Goal: Task Accomplishment & Management: Manage account settings

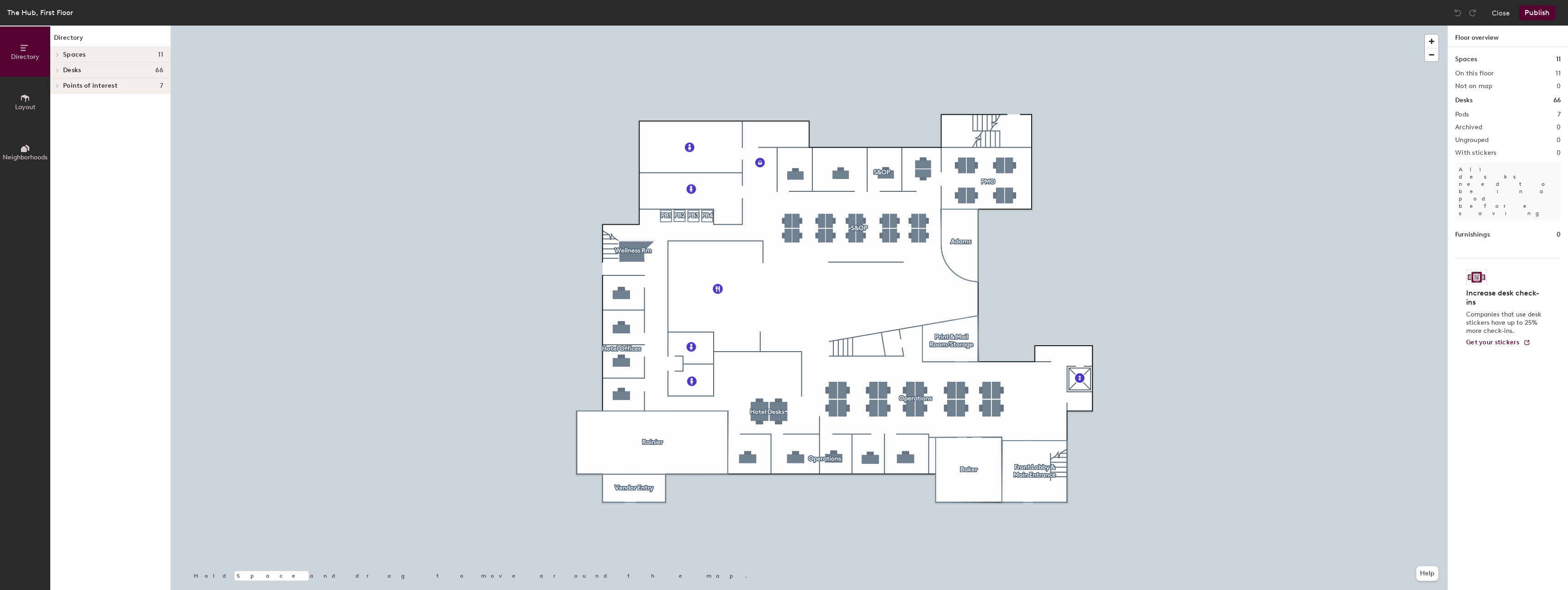
click at [1009, 26] on div at bounding box center [809, 26] width 1276 height 0
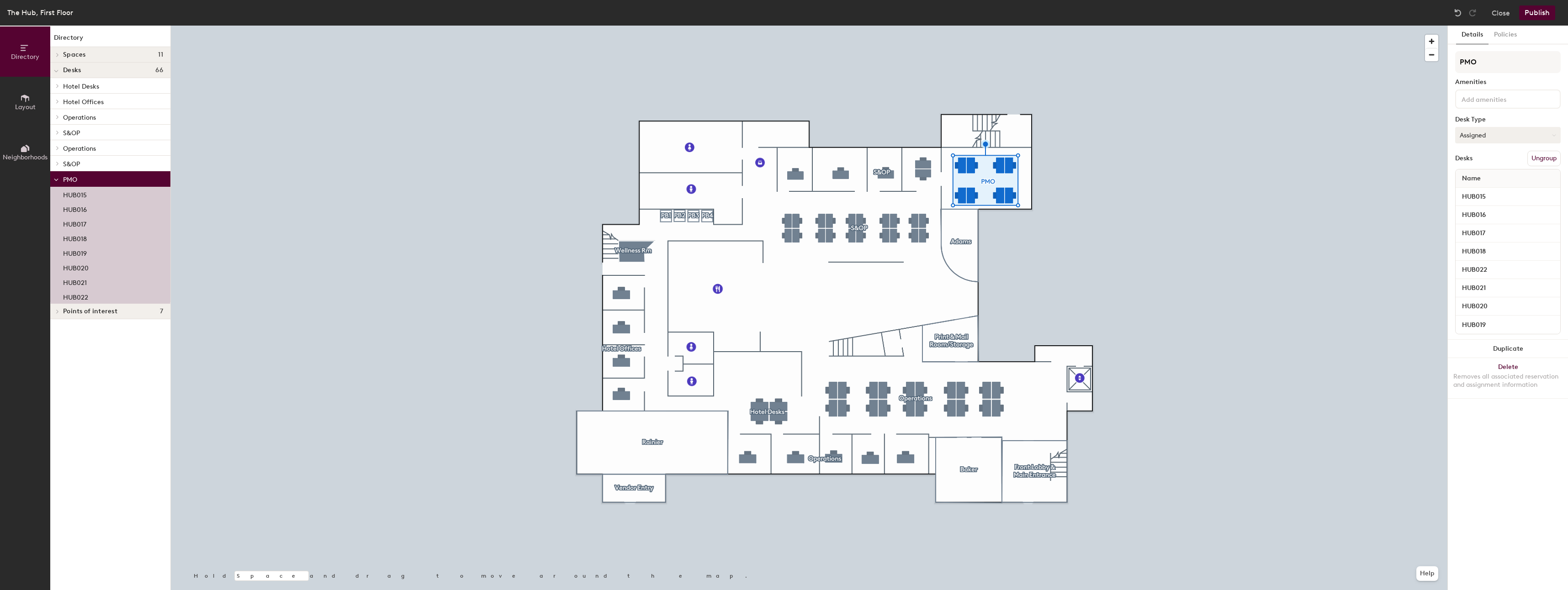
click at [1466, 133] on button "Assigned" at bounding box center [1508, 135] width 105 height 16
click at [1469, 188] on div "Hoteled" at bounding box center [1501, 190] width 91 height 14
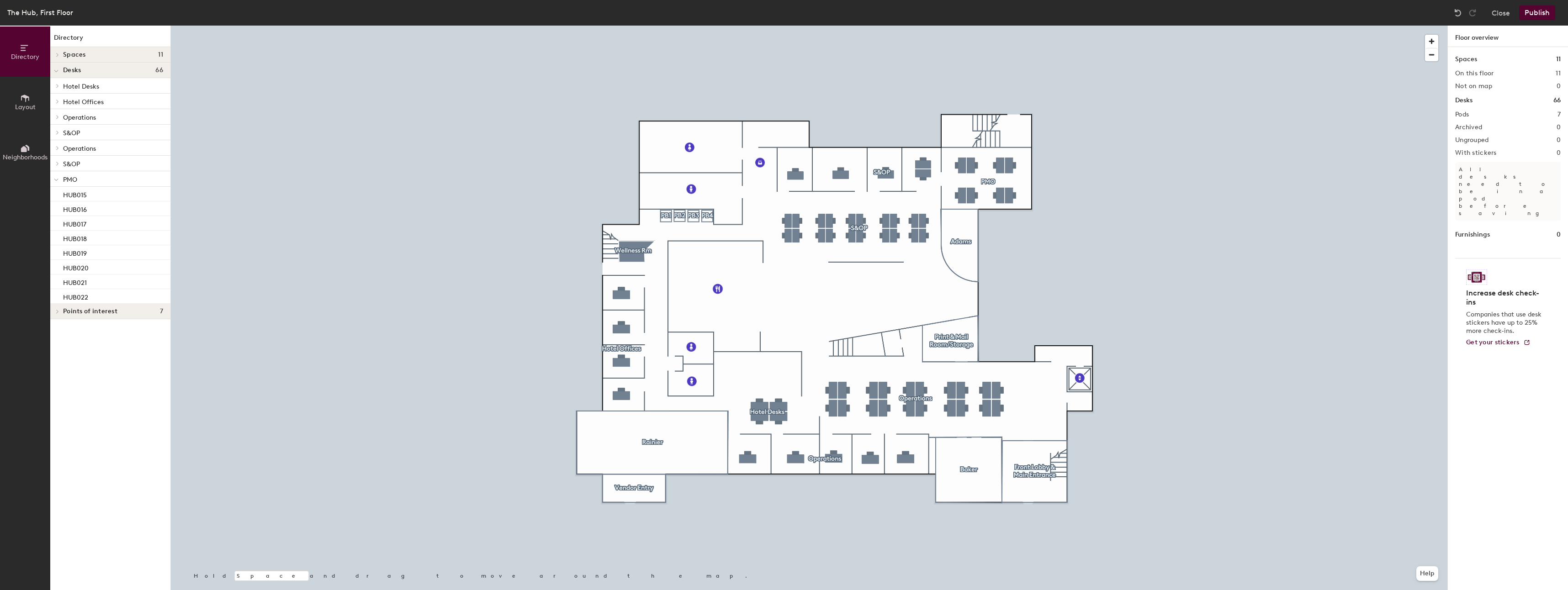
click at [921, 26] on div at bounding box center [809, 26] width 1276 height 0
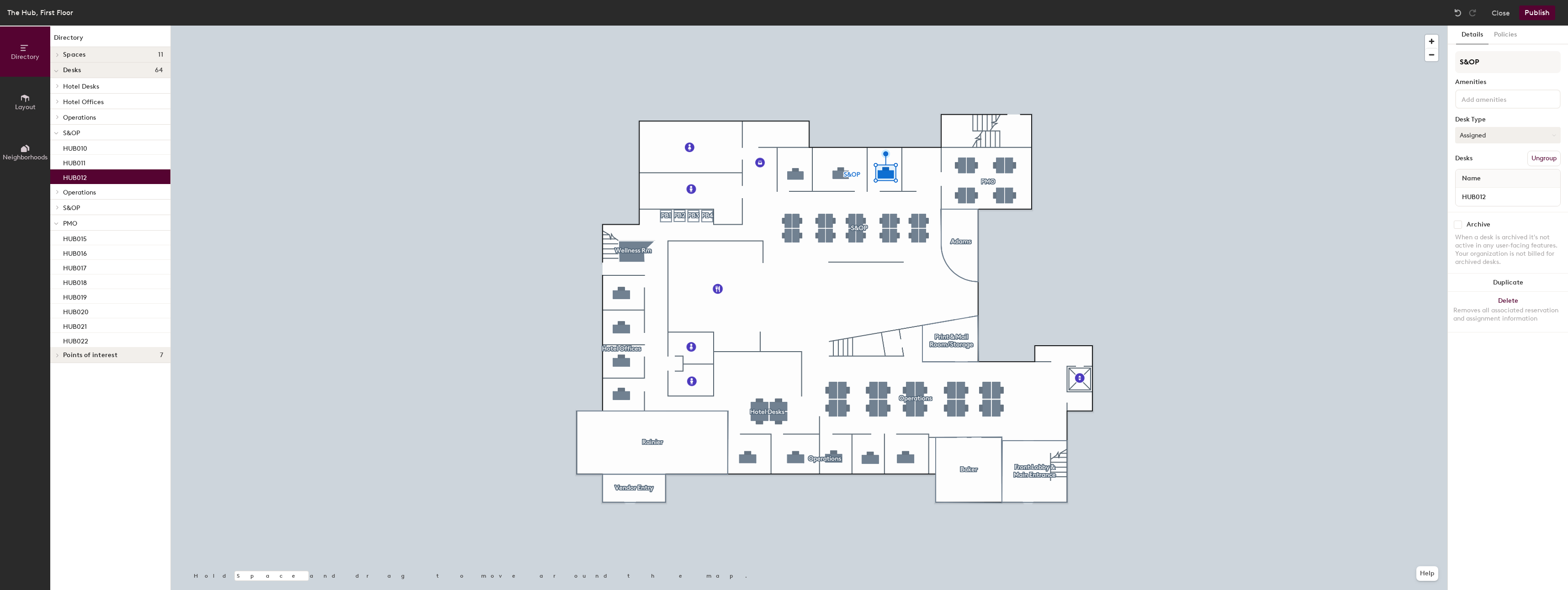
click at [1489, 135] on button "Assigned" at bounding box center [1508, 135] width 105 height 16
click at [1475, 189] on div "Hoteled" at bounding box center [1501, 190] width 91 height 14
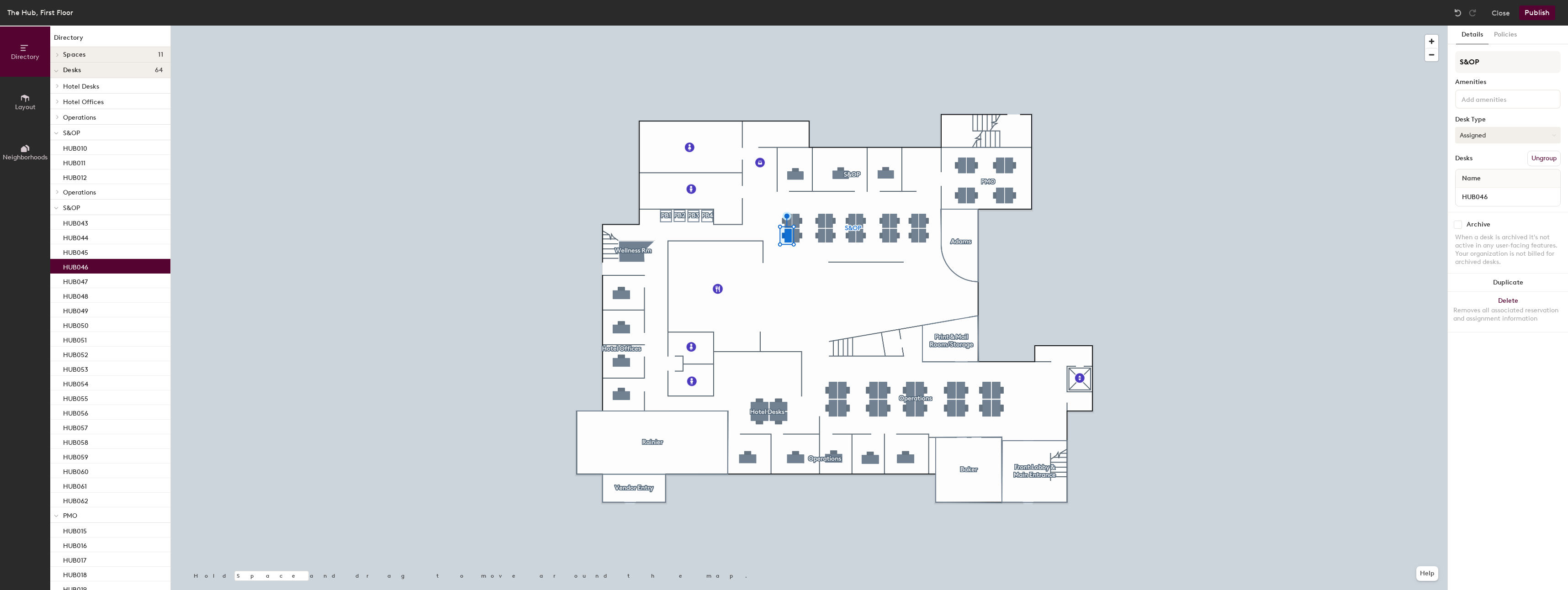
click at [1541, 133] on button "Assigned" at bounding box center [1508, 135] width 105 height 16
click at [1472, 188] on div "Hoteled" at bounding box center [1501, 190] width 91 height 14
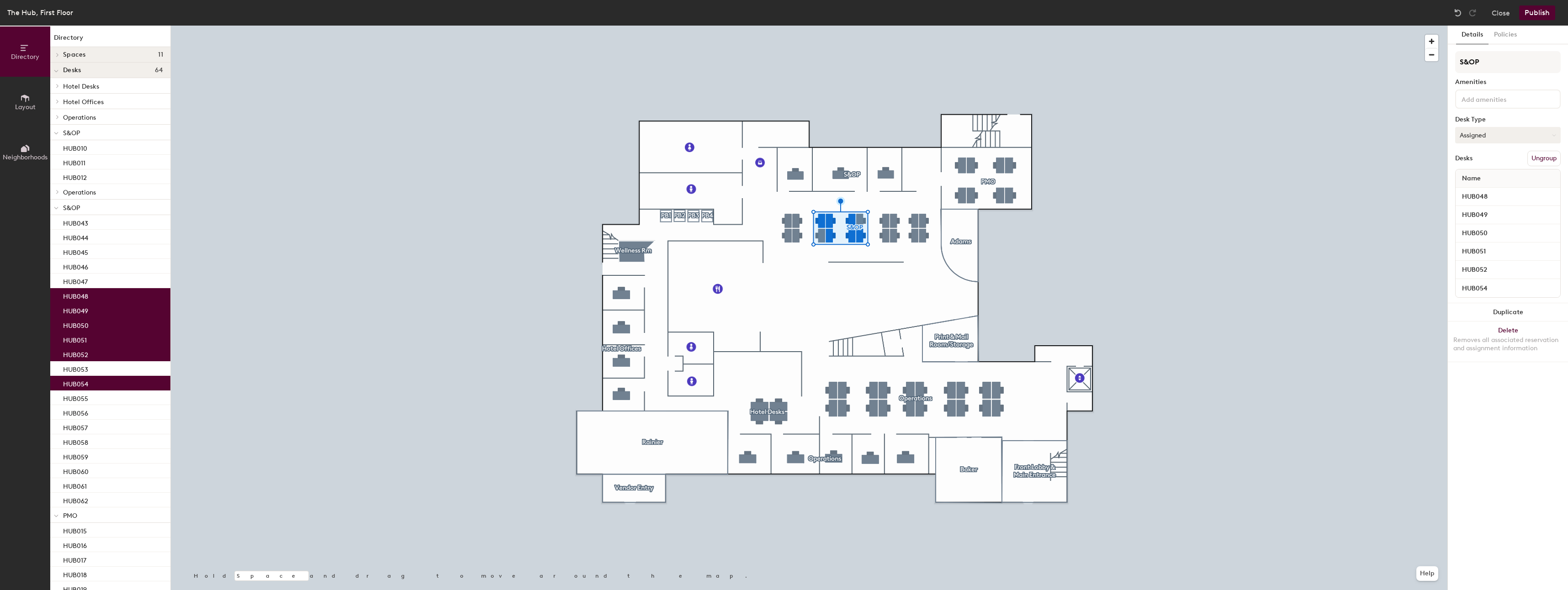
click at [1500, 129] on button "Assigned" at bounding box center [1508, 135] width 105 height 16
click at [1483, 189] on div "Hoteled" at bounding box center [1501, 190] width 91 height 14
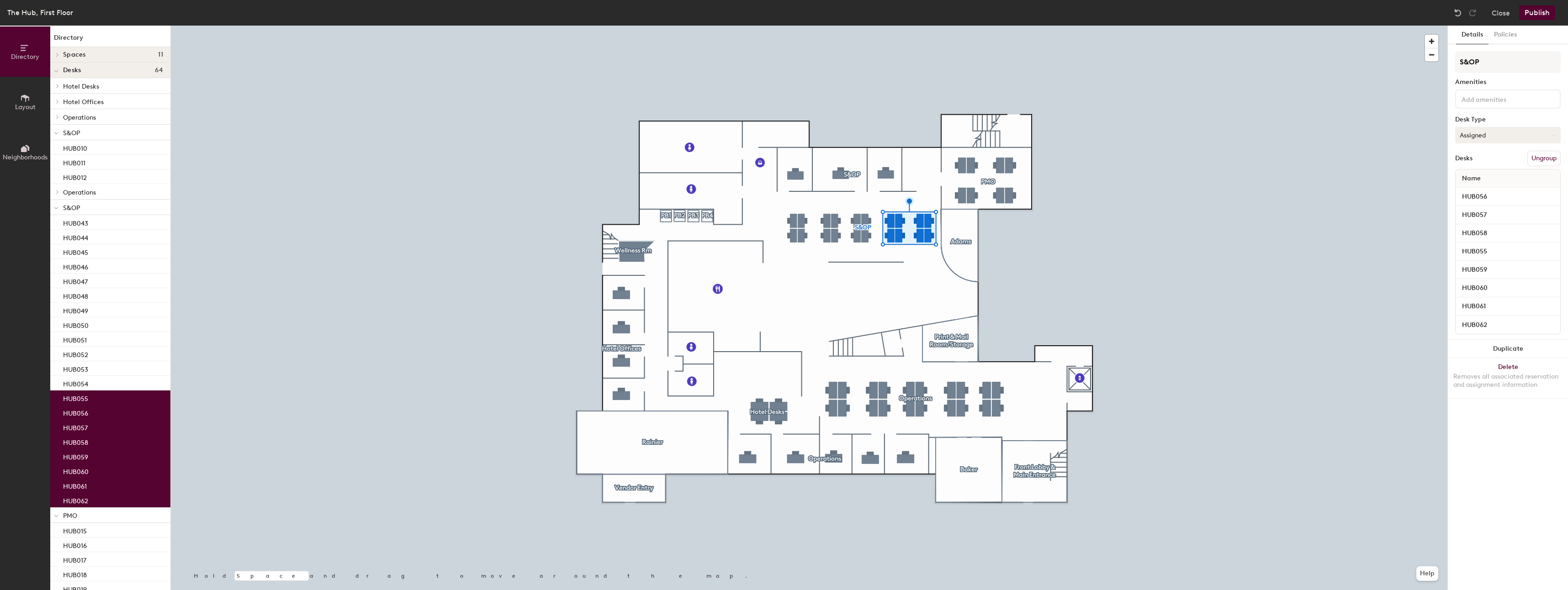
click at [1512, 130] on button "Assigned" at bounding box center [1508, 135] width 105 height 16
click at [1482, 187] on div "Hoteled" at bounding box center [1501, 190] width 91 height 14
click at [1162, 26] on div at bounding box center [809, 26] width 1276 height 0
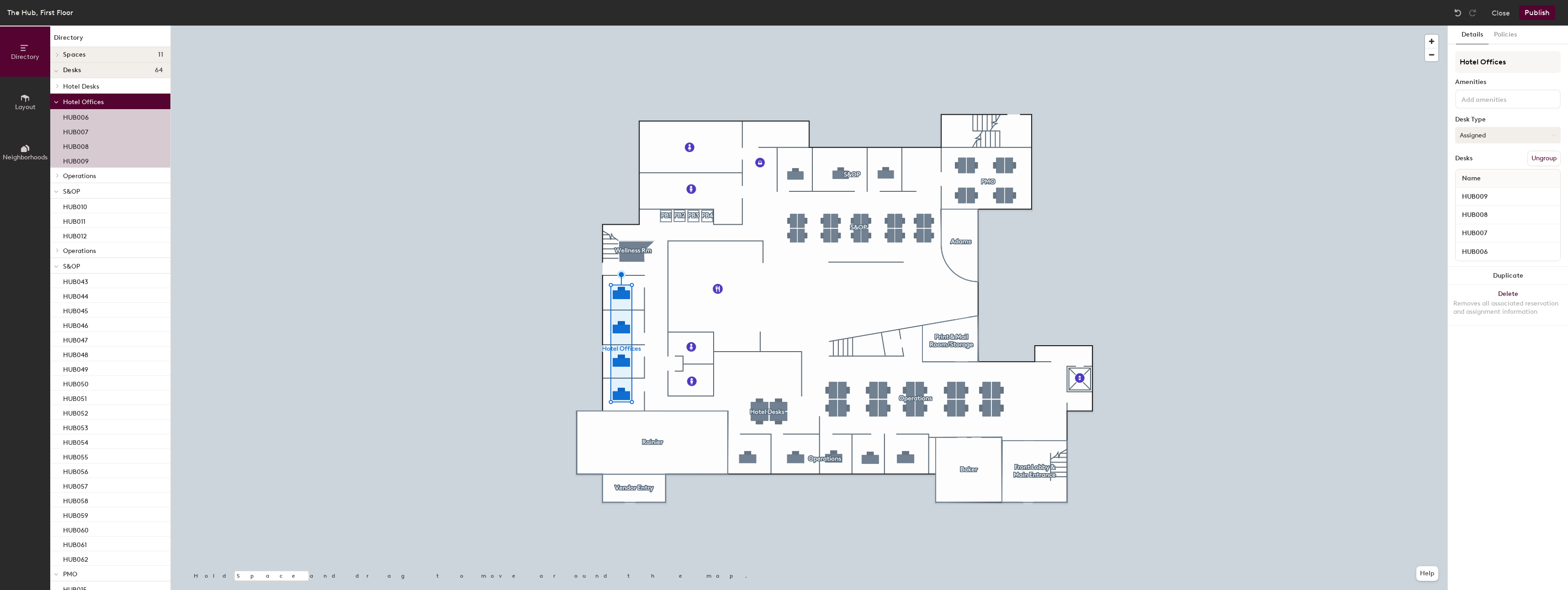
click at [1499, 137] on button "Assigned" at bounding box center [1508, 135] width 105 height 16
click at [1486, 189] on div "Hoteled" at bounding box center [1501, 190] width 91 height 14
click at [1286, 26] on div at bounding box center [809, 26] width 1276 height 0
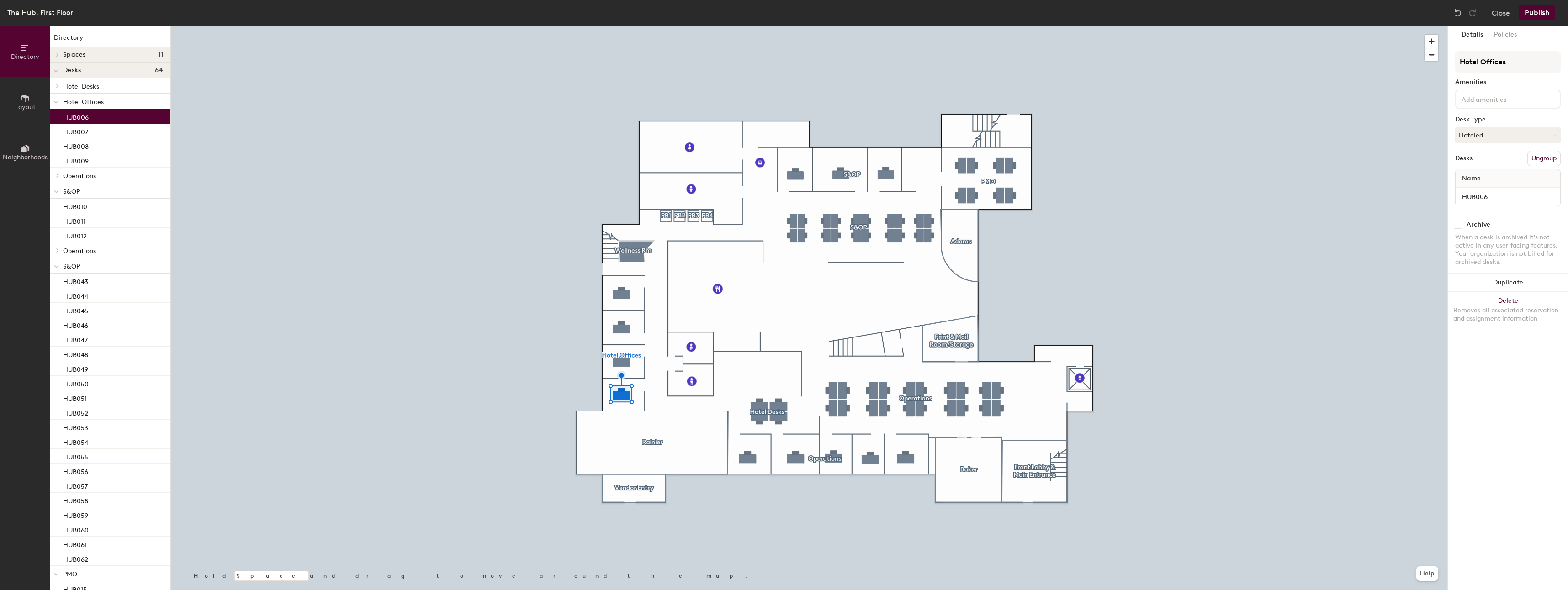
click at [1508, 119] on div "Desk Type" at bounding box center [1508, 120] width 105 height 7
click at [1499, 133] on button "Hoteled" at bounding box center [1508, 135] width 105 height 16
click at [1483, 165] on div "Assigned" at bounding box center [1501, 163] width 91 height 14
click at [1323, 26] on div at bounding box center [809, 26] width 1276 height 0
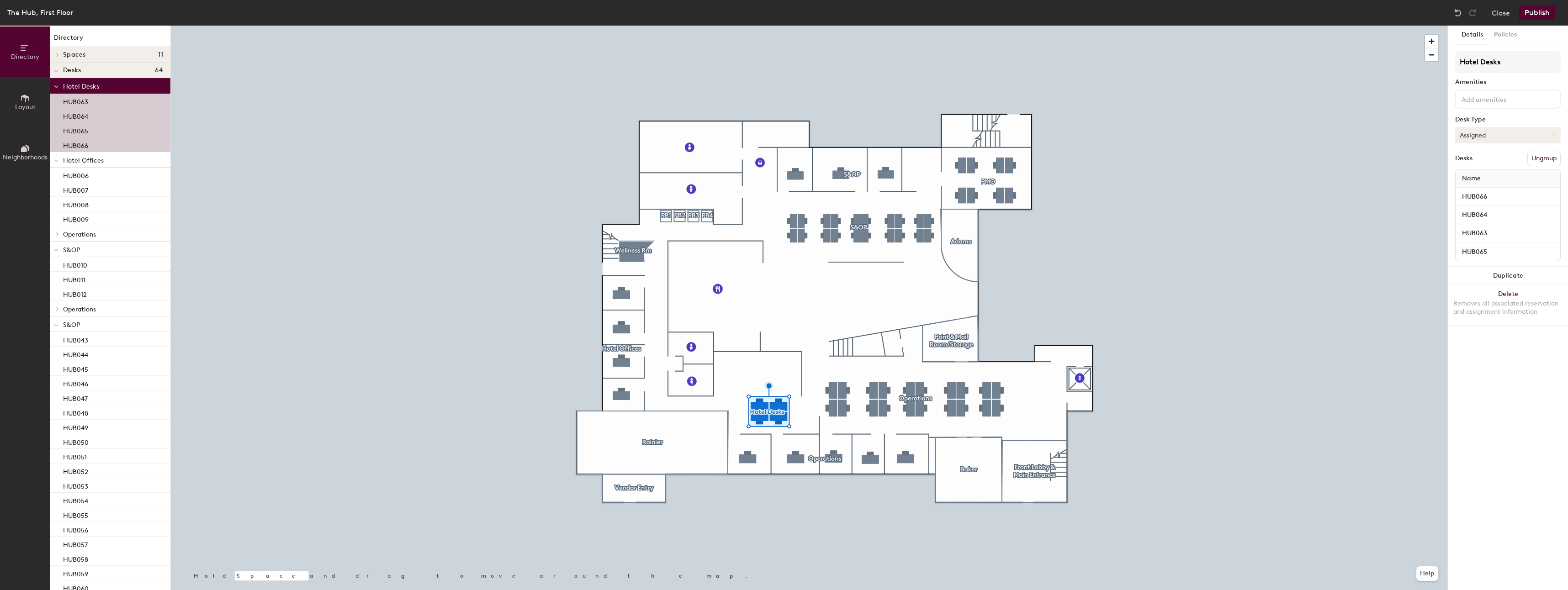
click at [1516, 127] on button "Assigned" at bounding box center [1508, 135] width 105 height 16
click at [1489, 189] on div "Hoteled" at bounding box center [1501, 190] width 91 height 14
click at [1341, 26] on div at bounding box center [809, 26] width 1276 height 0
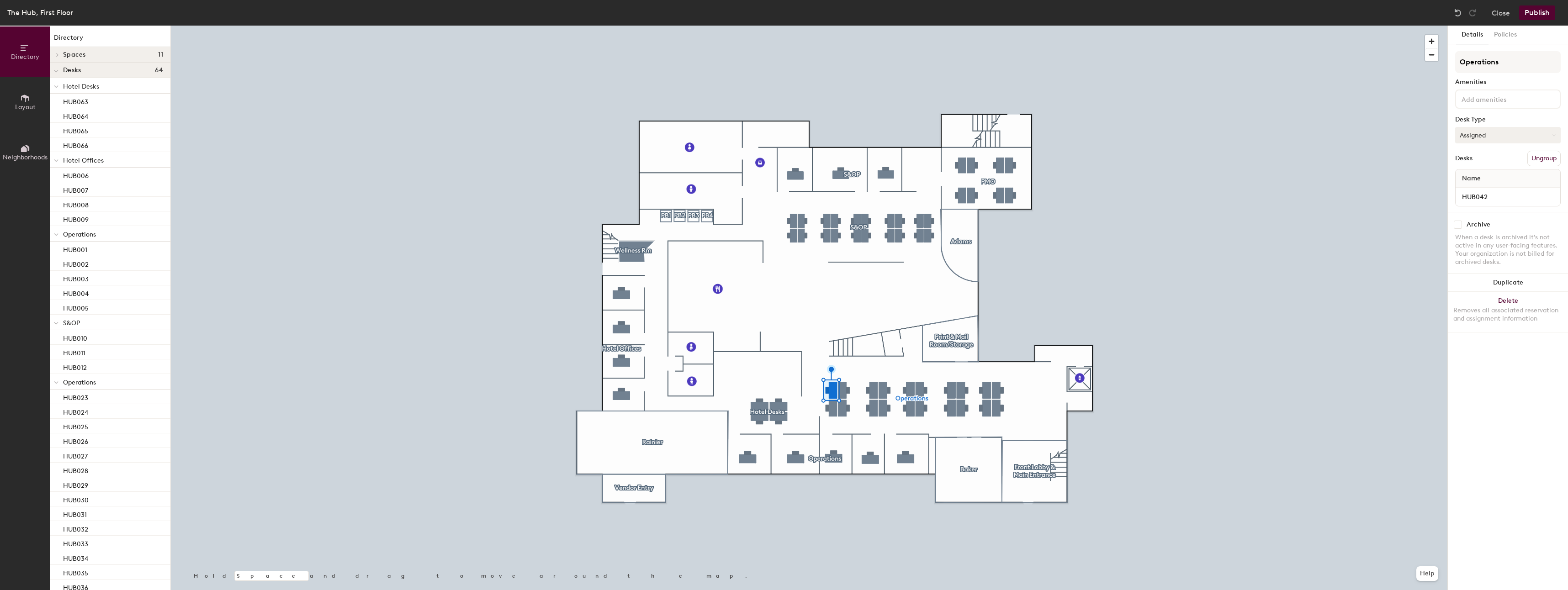
click at [1488, 136] on button "Assigned" at bounding box center [1508, 135] width 105 height 16
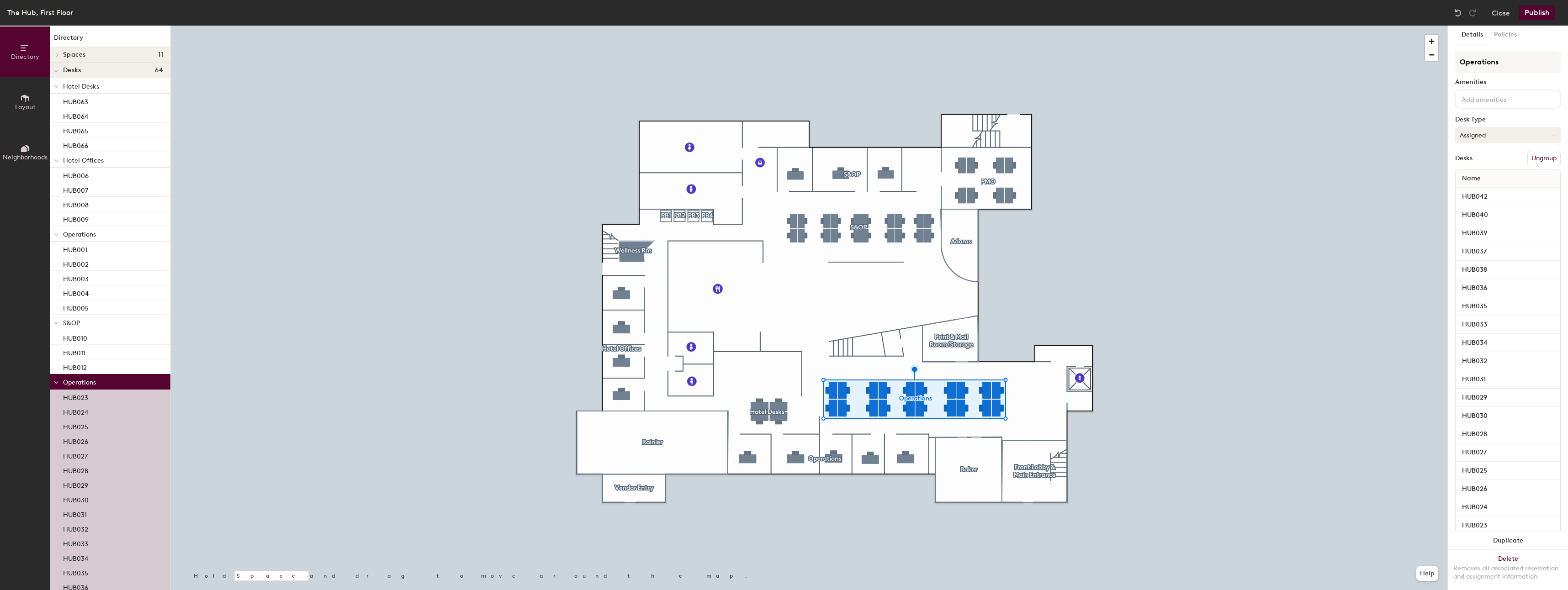
click at [1494, 134] on button "Assigned" at bounding box center [1508, 135] width 105 height 16
click at [1477, 195] on div "Hoteled" at bounding box center [1501, 190] width 91 height 14
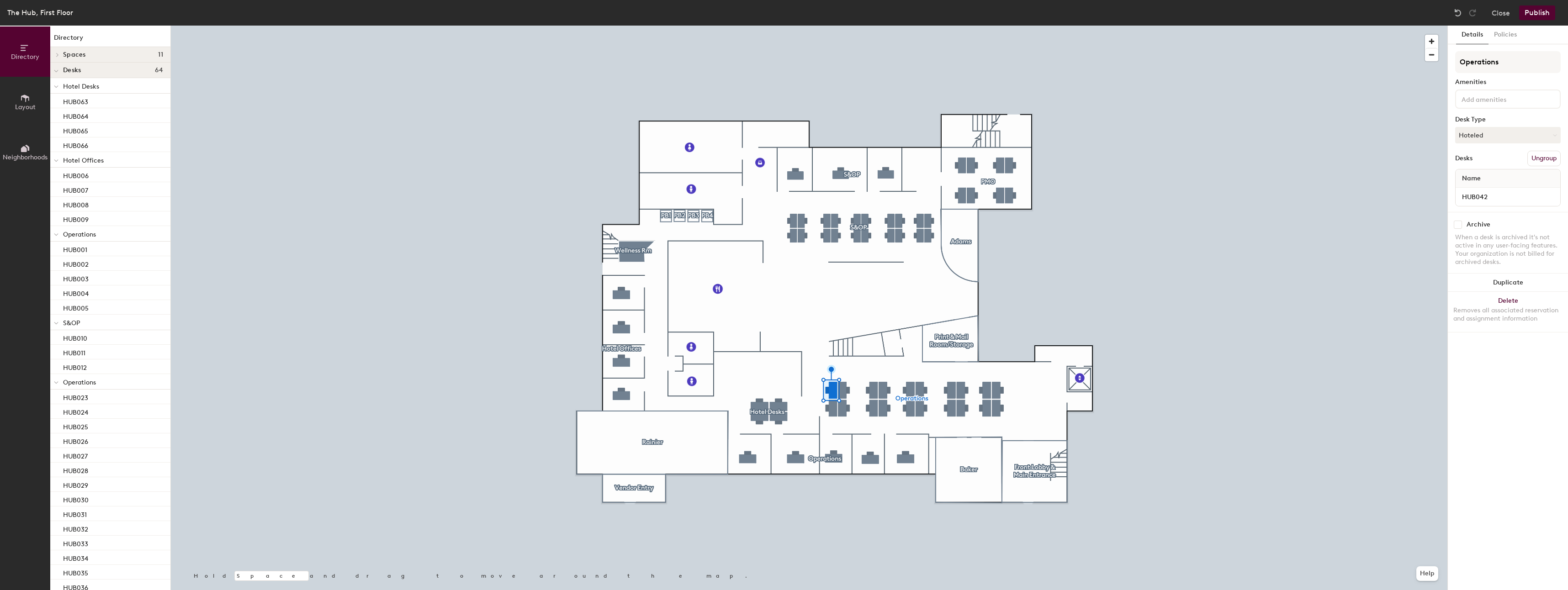
click at [1496, 145] on div "Operations Amenities Desk Type Hoteled Desks Ungroup Name HUB042" at bounding box center [1508, 131] width 105 height 161
click at [1496, 136] on button "Hoteled" at bounding box center [1508, 135] width 105 height 16
click at [1487, 193] on div "Hoteled" at bounding box center [1501, 190] width 91 height 14
click at [1508, 125] on div "Operations Amenities Desk Type Hoteled Desks Ungroup Name HUB042" at bounding box center [1508, 131] width 105 height 161
click at [1502, 138] on button "Hoteled" at bounding box center [1508, 135] width 105 height 16
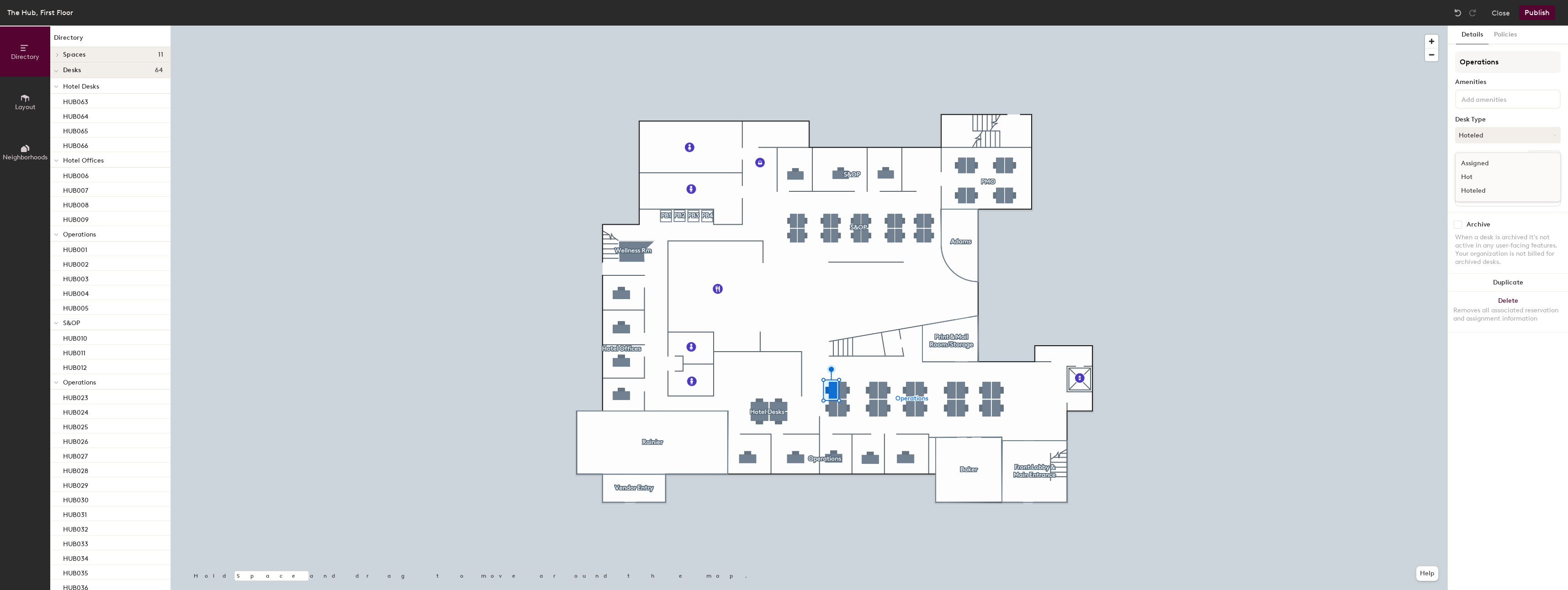
click at [1486, 164] on div "Assigned" at bounding box center [1501, 163] width 91 height 14
click at [1496, 136] on button "Hoteled" at bounding box center [1508, 135] width 105 height 16
click at [1488, 162] on div "Assigned" at bounding box center [1501, 163] width 91 height 14
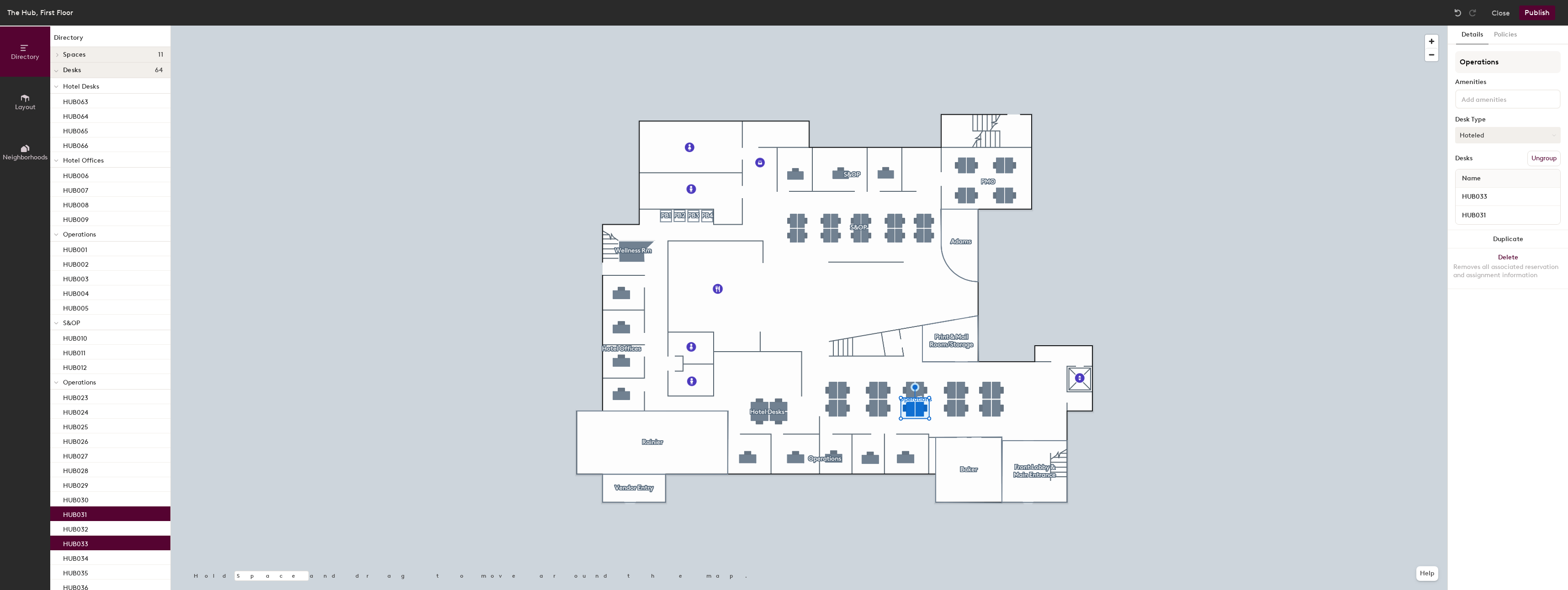
click at [1491, 133] on button "Hoteled" at bounding box center [1508, 135] width 105 height 16
click at [1479, 162] on div "Assigned" at bounding box center [1501, 163] width 91 height 14
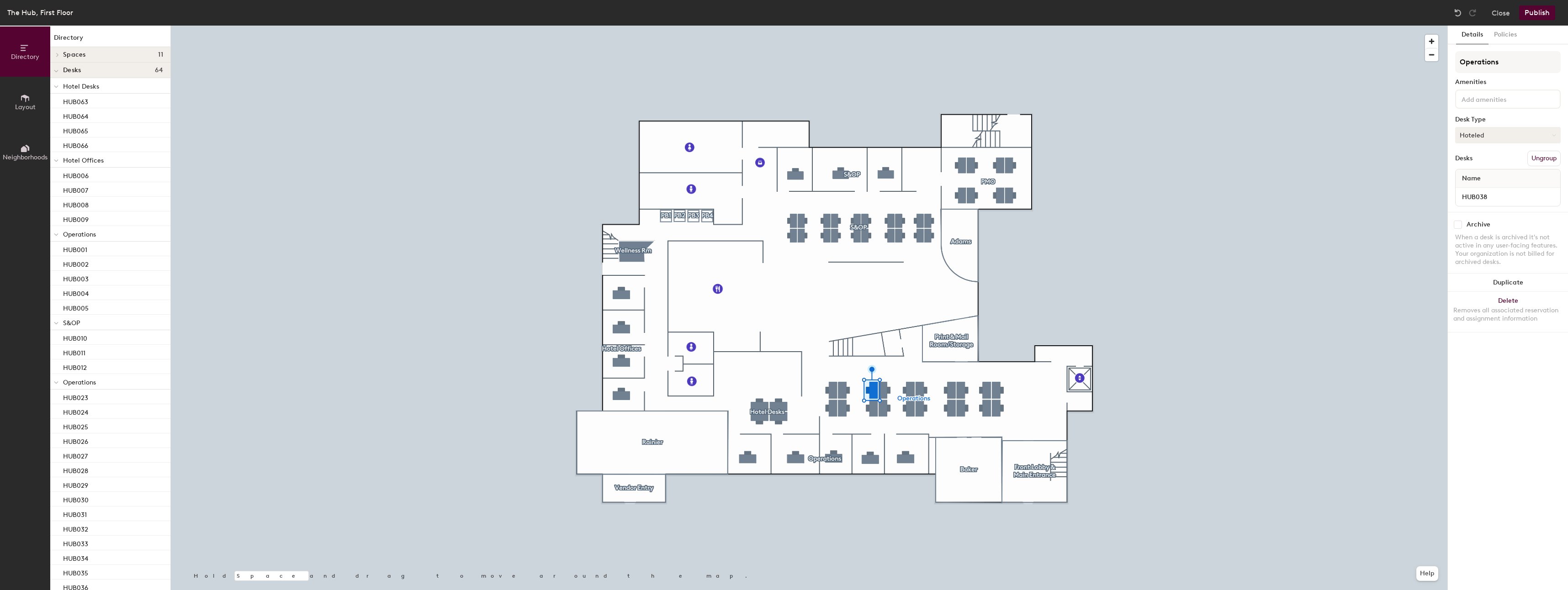
click at [1494, 136] on button "Hoteled" at bounding box center [1508, 135] width 105 height 16
click at [1479, 162] on div "Assigned" at bounding box center [1501, 163] width 91 height 14
click at [1547, 10] on button "Publish" at bounding box center [1537, 13] width 36 height 15
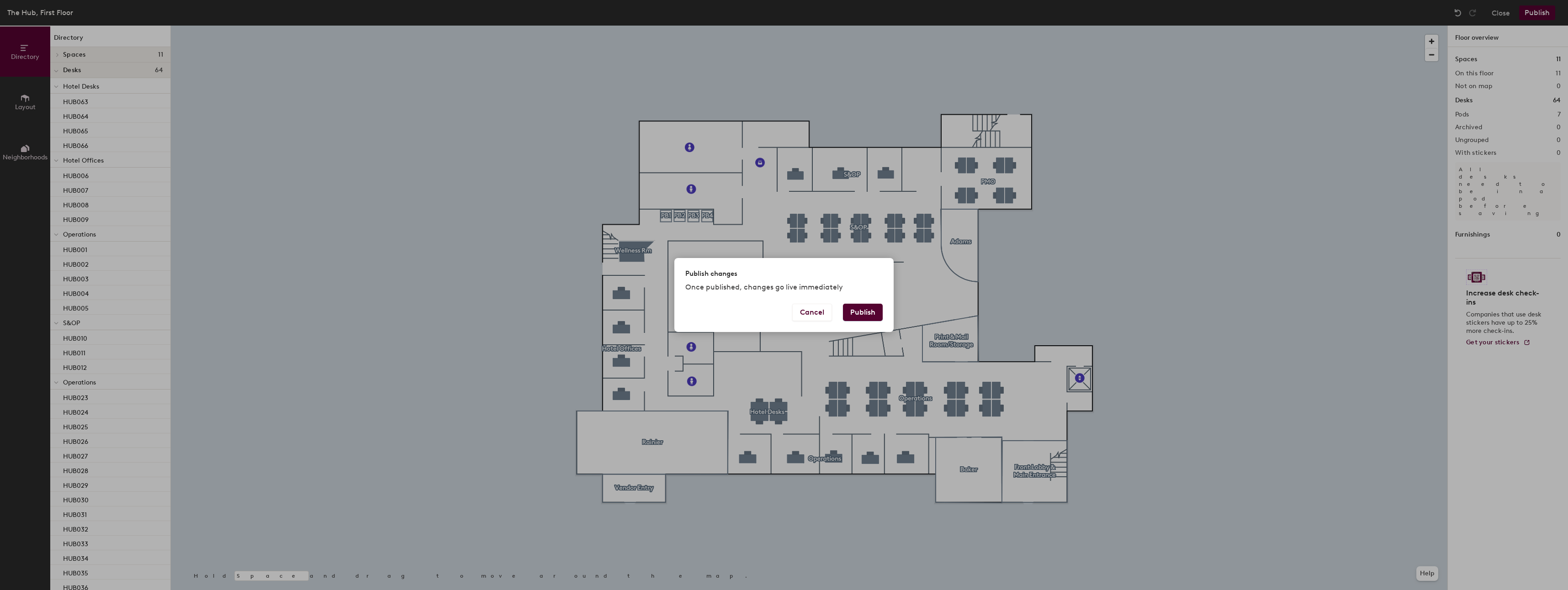
click at [863, 310] on button "Publish" at bounding box center [863, 312] width 40 height 18
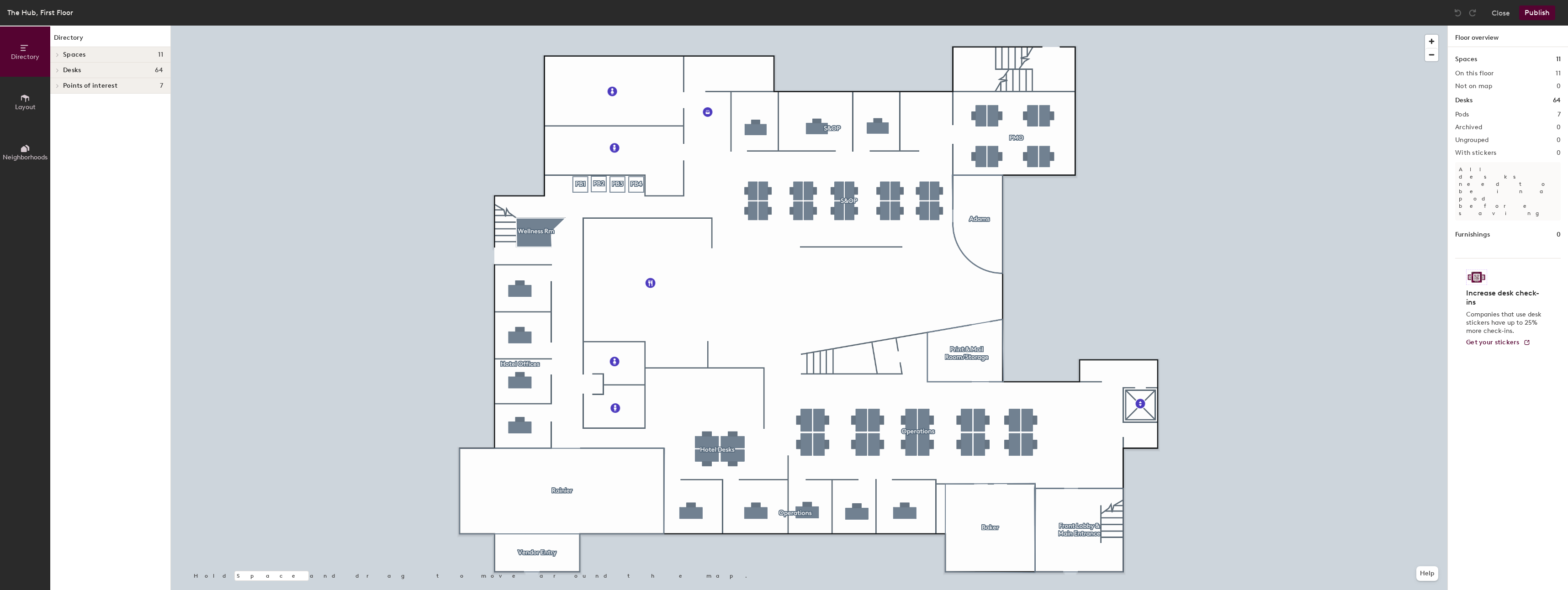
click at [64, 85] on span "Points of interest" at bounding box center [90, 86] width 54 height 7
click at [1507, 15] on button "Close" at bounding box center [1501, 13] width 18 height 15
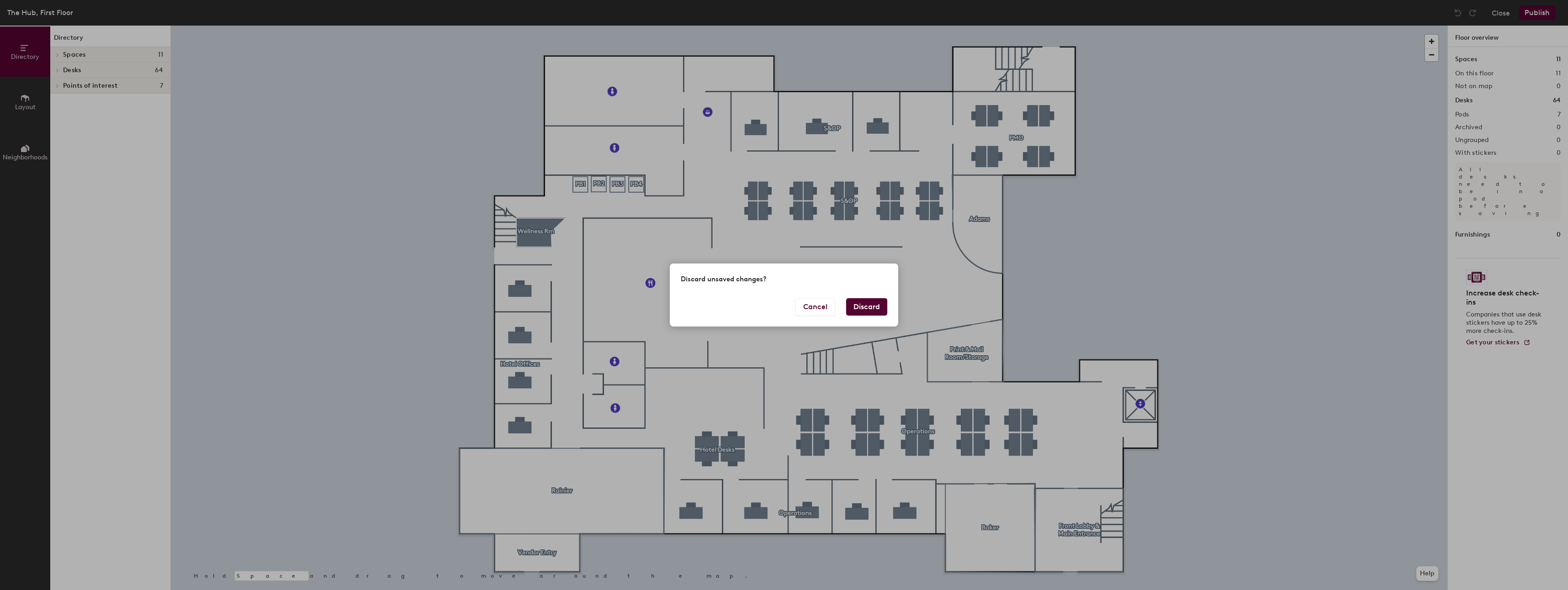
click at [877, 302] on button "Discard" at bounding box center [867, 307] width 41 height 18
